Goal: Task Accomplishment & Management: Use online tool/utility

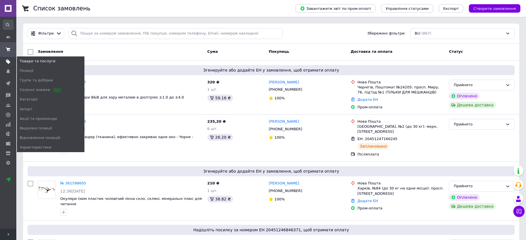
click at [8, 62] on use at bounding box center [8, 62] width 5 height 5
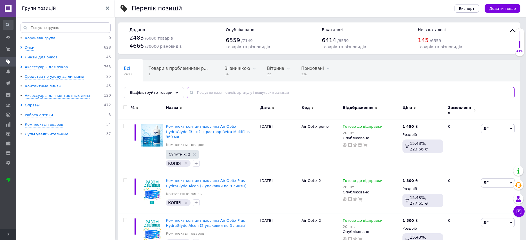
click at [200, 92] on input "text" at bounding box center [351, 92] width 328 height 11
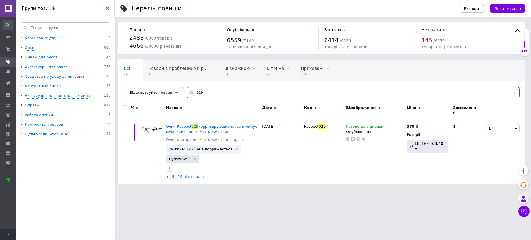
drag, startPoint x: 202, startPoint y: 93, endPoint x: 182, endPoint y: 94, distance: 19.7
click at [187, 94] on div "029" at bounding box center [353, 92] width 333 height 11
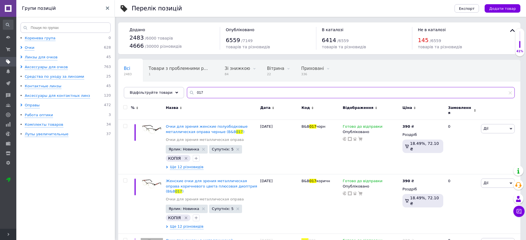
drag, startPoint x: 201, startPoint y: 90, endPoint x: 179, endPoint y: 94, distance: 22.0
click at [179, 94] on div "Всі 2483 Товари з проблемними р... 1 Зі знижкою 84 Видалити Редагувати Вітрина …" at bounding box center [319, 79] width 402 height 39
type input "199"
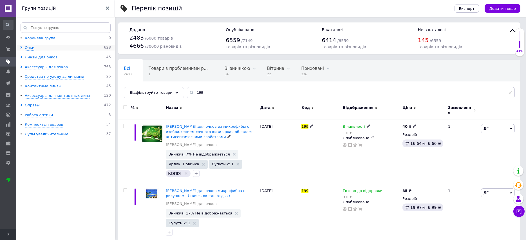
click at [20, 48] on icon at bounding box center [21, 47] width 3 height 3
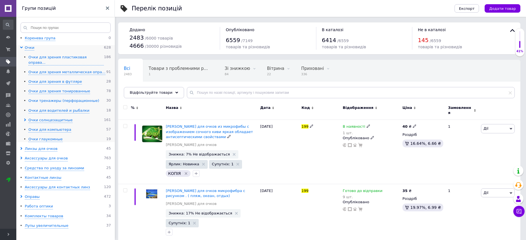
click at [32, 98] on div "Очки тренажеры (перфорационные)" at bounding box center [63, 100] width 71 height 5
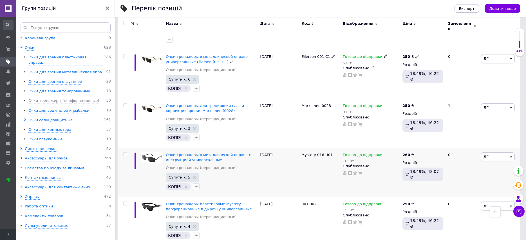
scroll to position [989, 0]
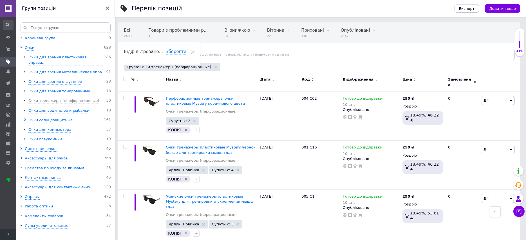
scroll to position [26, 0]
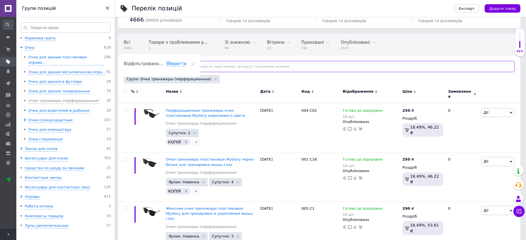
click at [199, 64] on input "text" at bounding box center [351, 66] width 328 height 11
paste input "Mystery MY003-C04"
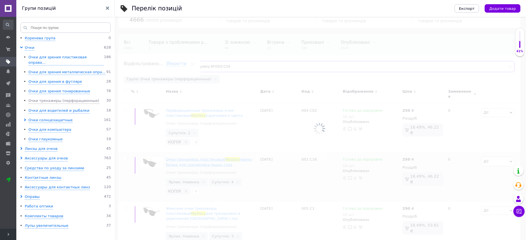
type input "Mystery MY003-C04"
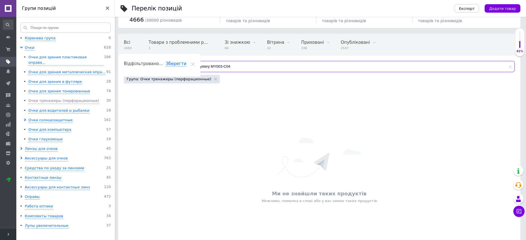
drag, startPoint x: 225, startPoint y: 66, endPoint x: 186, endPoint y: 66, distance: 39.4
click at [187, 66] on div "Mystery MY003-C04" at bounding box center [351, 66] width 328 height 11
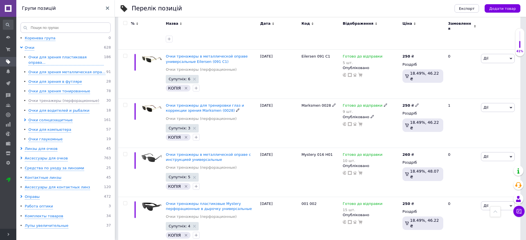
scroll to position [989, 0]
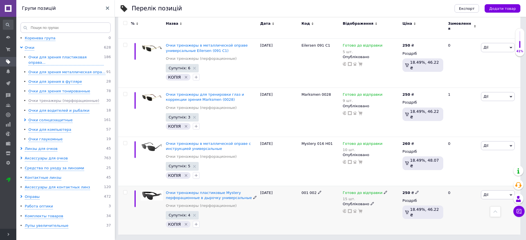
drag, startPoint x: 510, startPoint y: 177, endPoint x: 508, endPoint y: 178, distance: 3.0
click at [510, 194] on icon at bounding box center [510, 195] width 3 height 3
click at [459, 218] on li "Копіювати" at bounding box center [477, 222] width 75 height 8
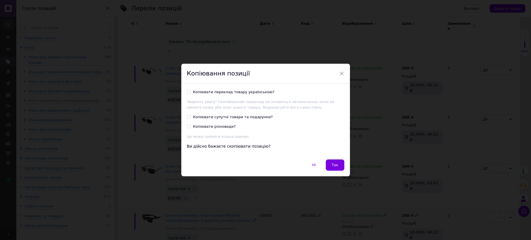
click at [189, 92] on input "Копіювати переклад товару українською?" at bounding box center [189, 92] width 4 height 4
checkbox input "true"
click at [334, 166] on span "Так" at bounding box center [335, 165] width 7 height 4
